Goal: Navigation & Orientation: Understand site structure

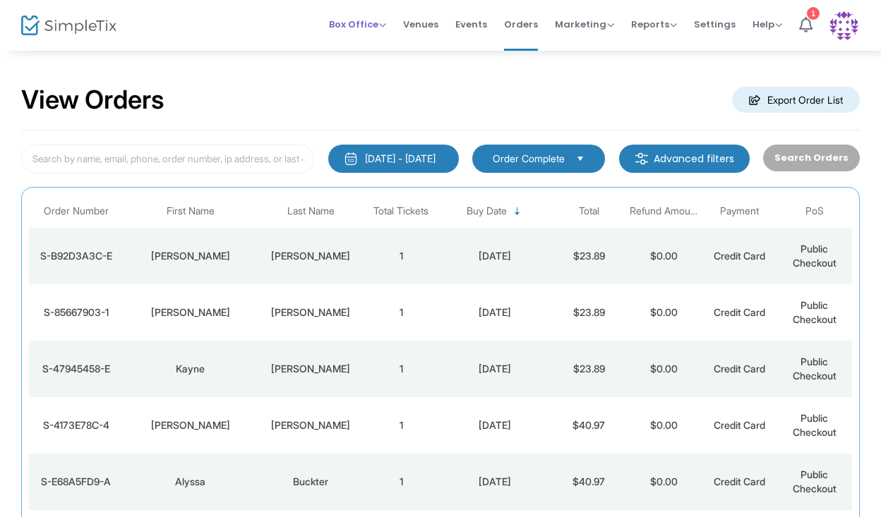
click at [351, 26] on span "Box Office" at bounding box center [357, 24] width 57 height 13
click at [364, 72] on li "Bookings" at bounding box center [379, 75] width 101 height 28
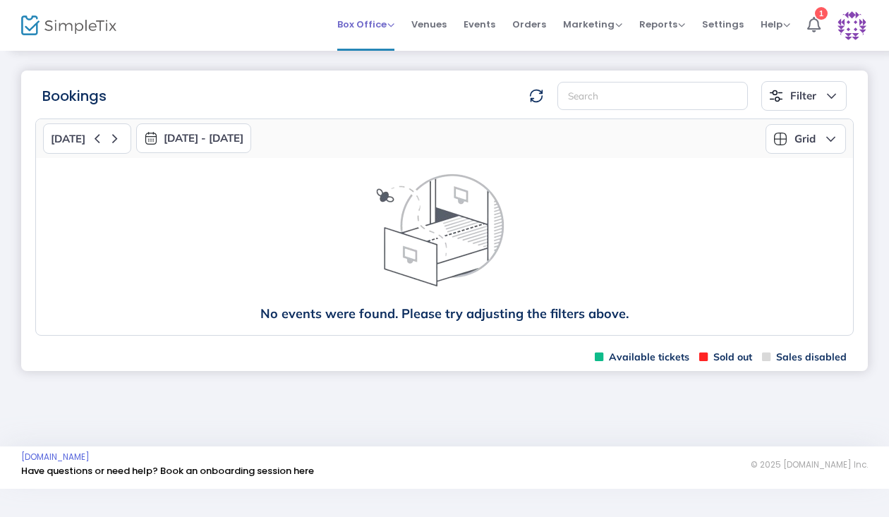
click at [369, 24] on span "Box Office" at bounding box center [365, 24] width 57 height 13
click at [436, 27] on span "Venues" at bounding box center [428, 24] width 35 height 36
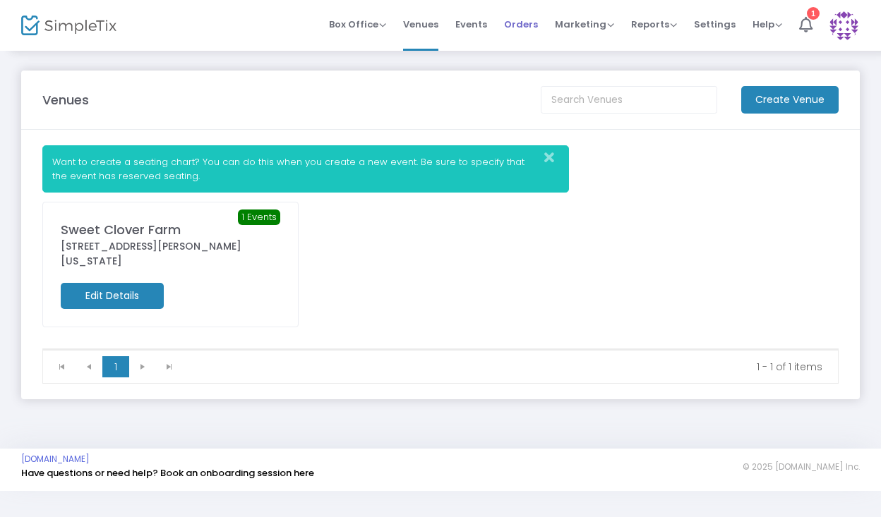
click at [526, 26] on span "Orders" at bounding box center [521, 24] width 34 height 36
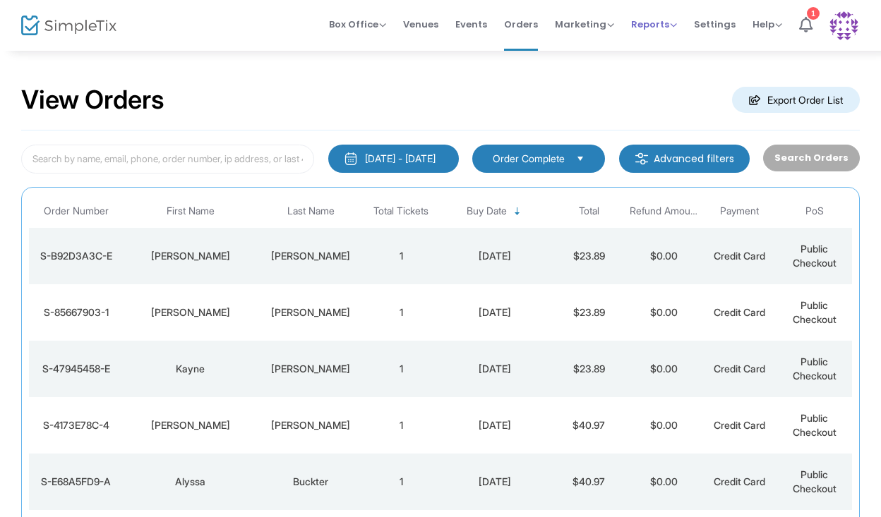
click at [660, 30] on span "Reports" at bounding box center [654, 24] width 46 height 13
click at [665, 74] on li "Sales Reports" at bounding box center [677, 75] width 92 height 28
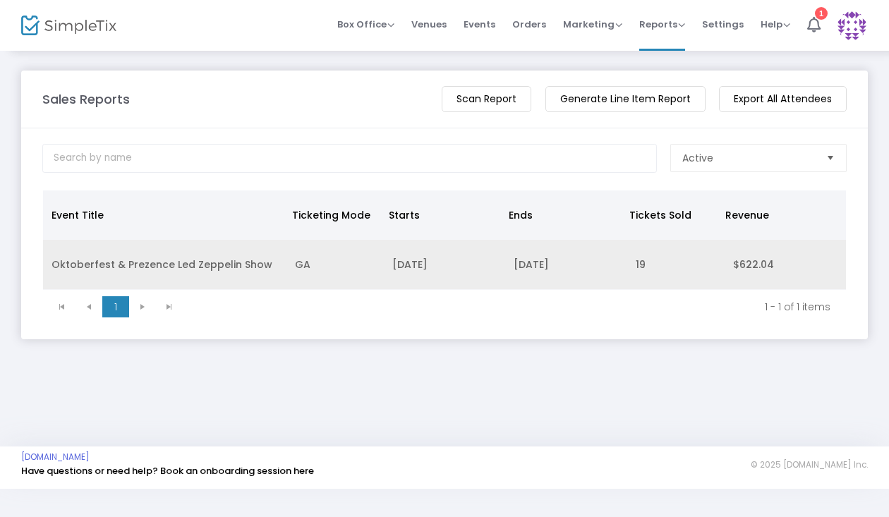
click at [233, 263] on td "Oktoberfest & Prezence Led Zeppelin Show" at bounding box center [164, 265] width 243 height 50
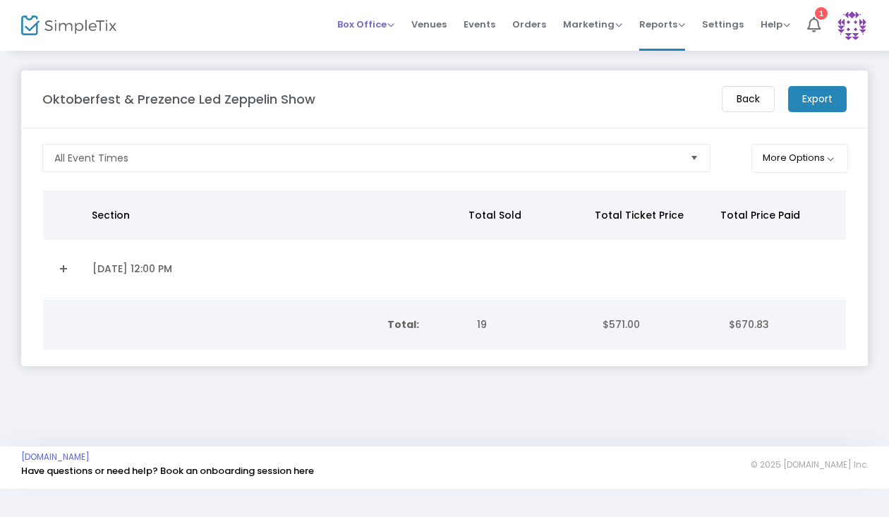
click at [365, 22] on span "Box Office" at bounding box center [365, 24] width 57 height 13
click at [373, 44] on li "Sell Tickets" at bounding box center [387, 48] width 101 height 28
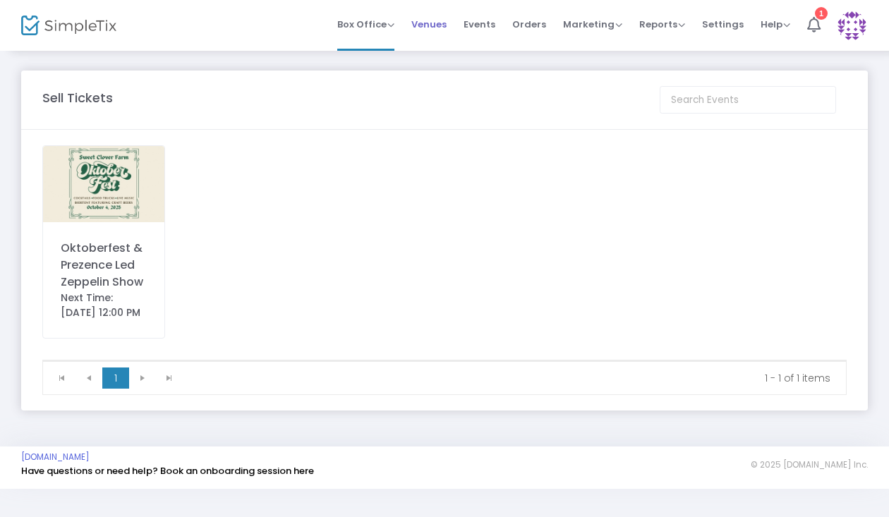
click at [438, 25] on span "Venues" at bounding box center [428, 24] width 35 height 36
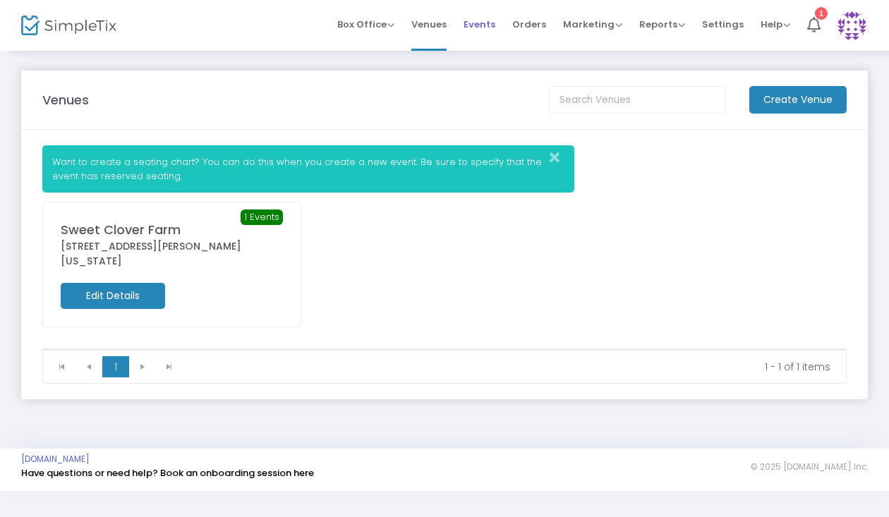
click at [480, 25] on span "Events" at bounding box center [480, 24] width 32 height 36
